Goal: Information Seeking & Learning: Learn about a topic

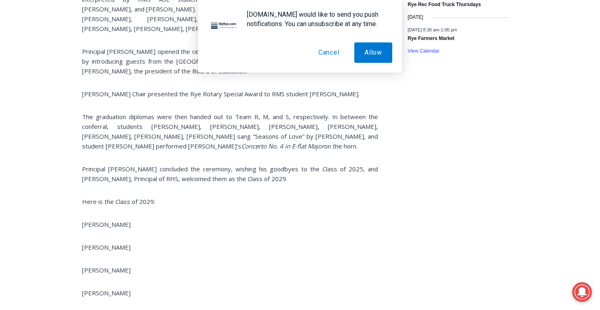
scroll to position [1674, 0]
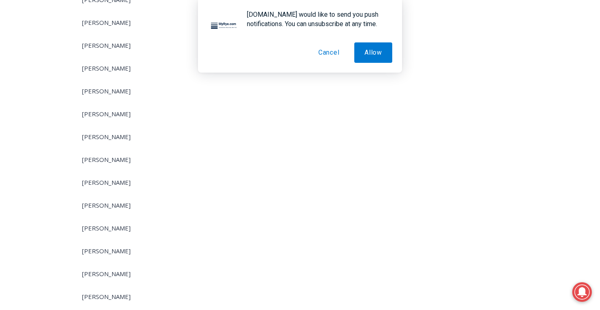
click at [335, 53] on button "Cancel" at bounding box center [329, 52] width 42 height 20
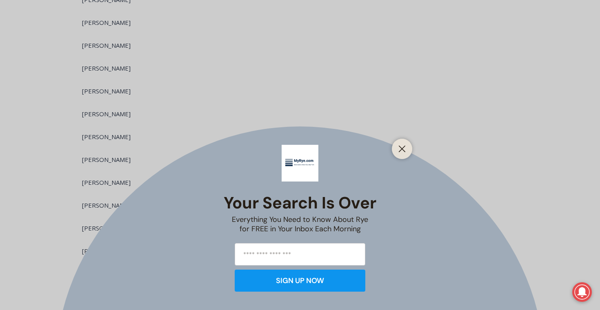
click at [240, 120] on div "Your Search is Over Everything You Need to Know About Rye for FREE in Your Inbo…" at bounding box center [300, 155] width 600 height 310
click at [396, 150] on button "Close" at bounding box center [401, 148] width 11 height 11
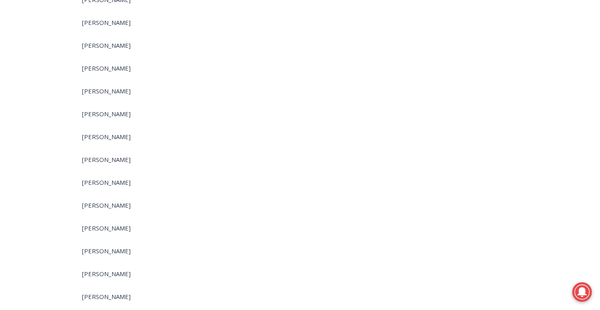
click at [106, 178] on span "[PERSON_NAME]" at bounding box center [106, 182] width 49 height 8
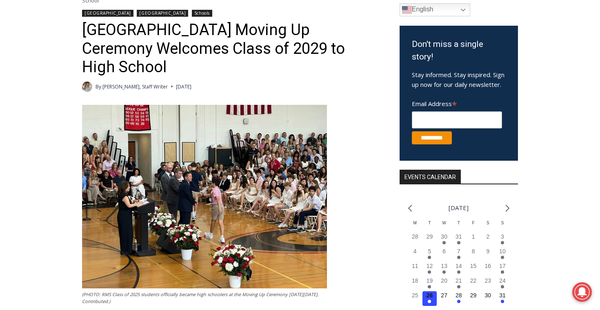
scroll to position [150, 0]
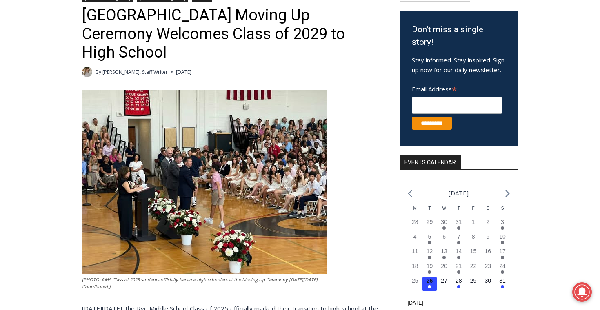
click at [257, 156] on img at bounding box center [204, 182] width 245 height 184
